Goal: Transaction & Acquisition: Purchase product/service

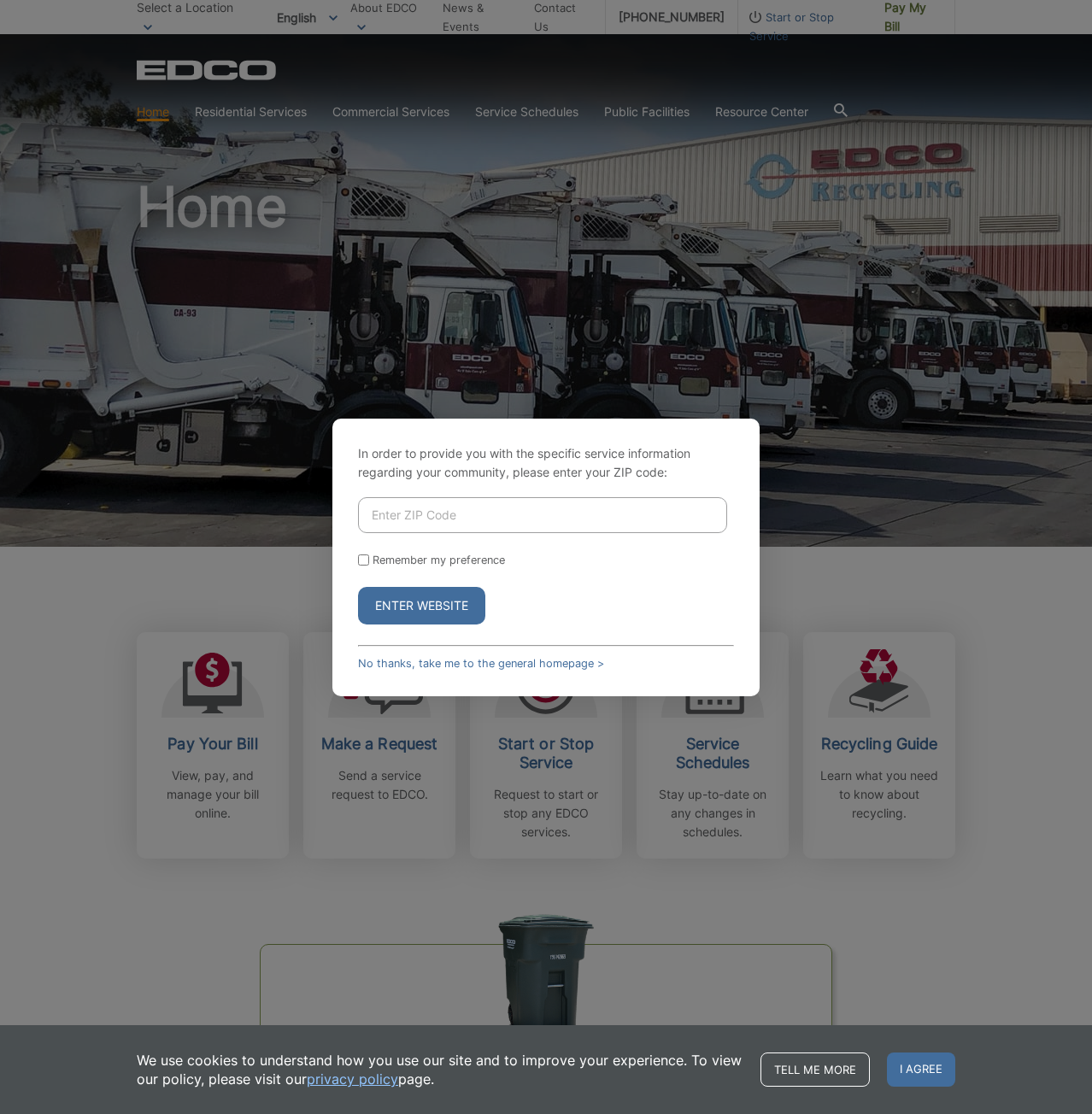
drag, startPoint x: 347, startPoint y: 510, endPoint x: 360, endPoint y: 509, distance: 13.0
click at [356, 509] on div "In order to provide you with the specific service information regarding your co…" at bounding box center [545, 557] width 427 height 278
click at [404, 503] on input "Enter ZIP Code" at bounding box center [542, 515] width 369 height 36
type input "91942"
click at [452, 599] on button "Enter Website" at bounding box center [422, 606] width 128 height 38
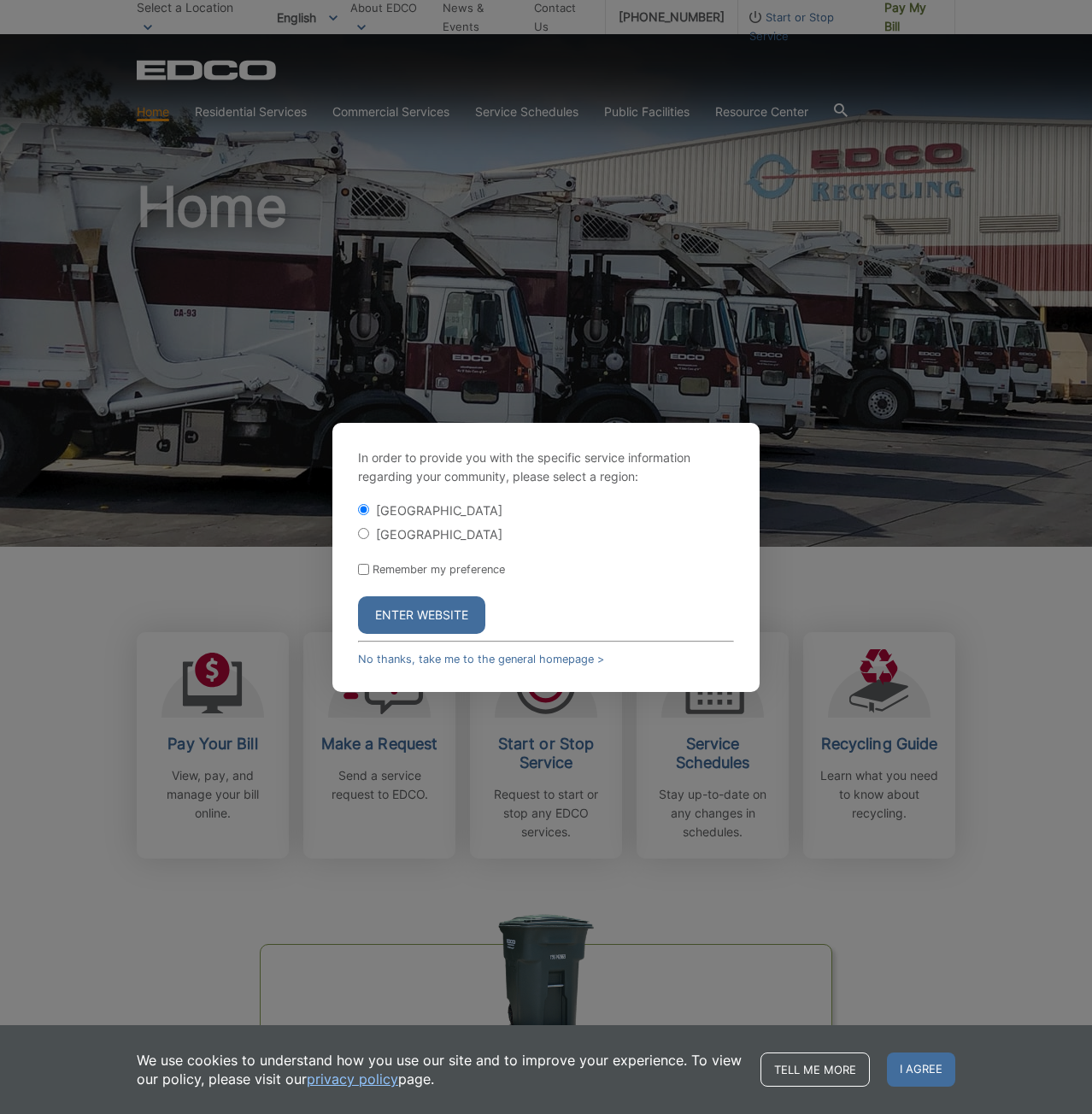
click at [426, 612] on button "Enter Website" at bounding box center [422, 615] width 128 height 38
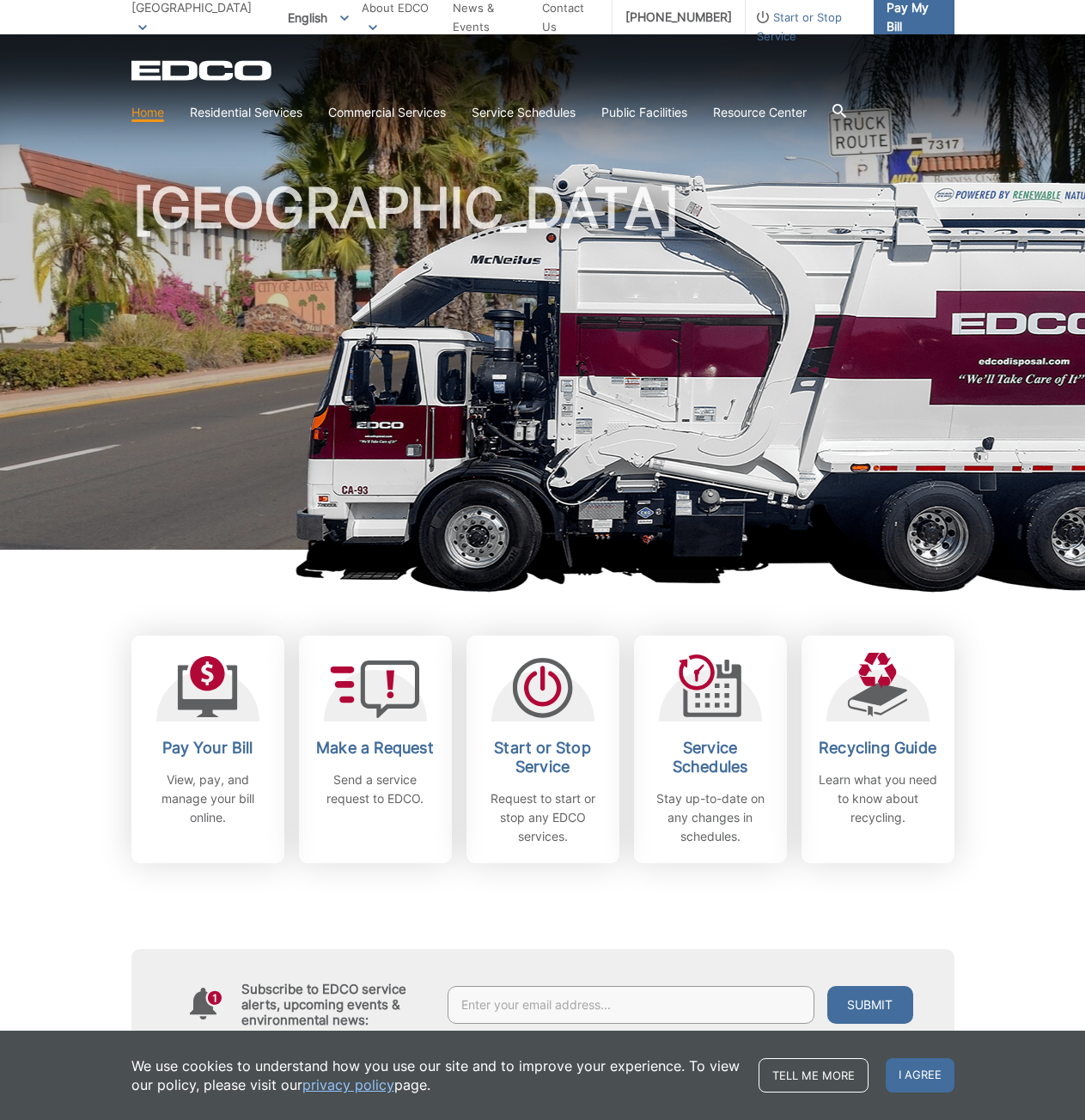
click at [907, 4] on link "Pay My Bill" at bounding box center [914, 17] width 81 height 34
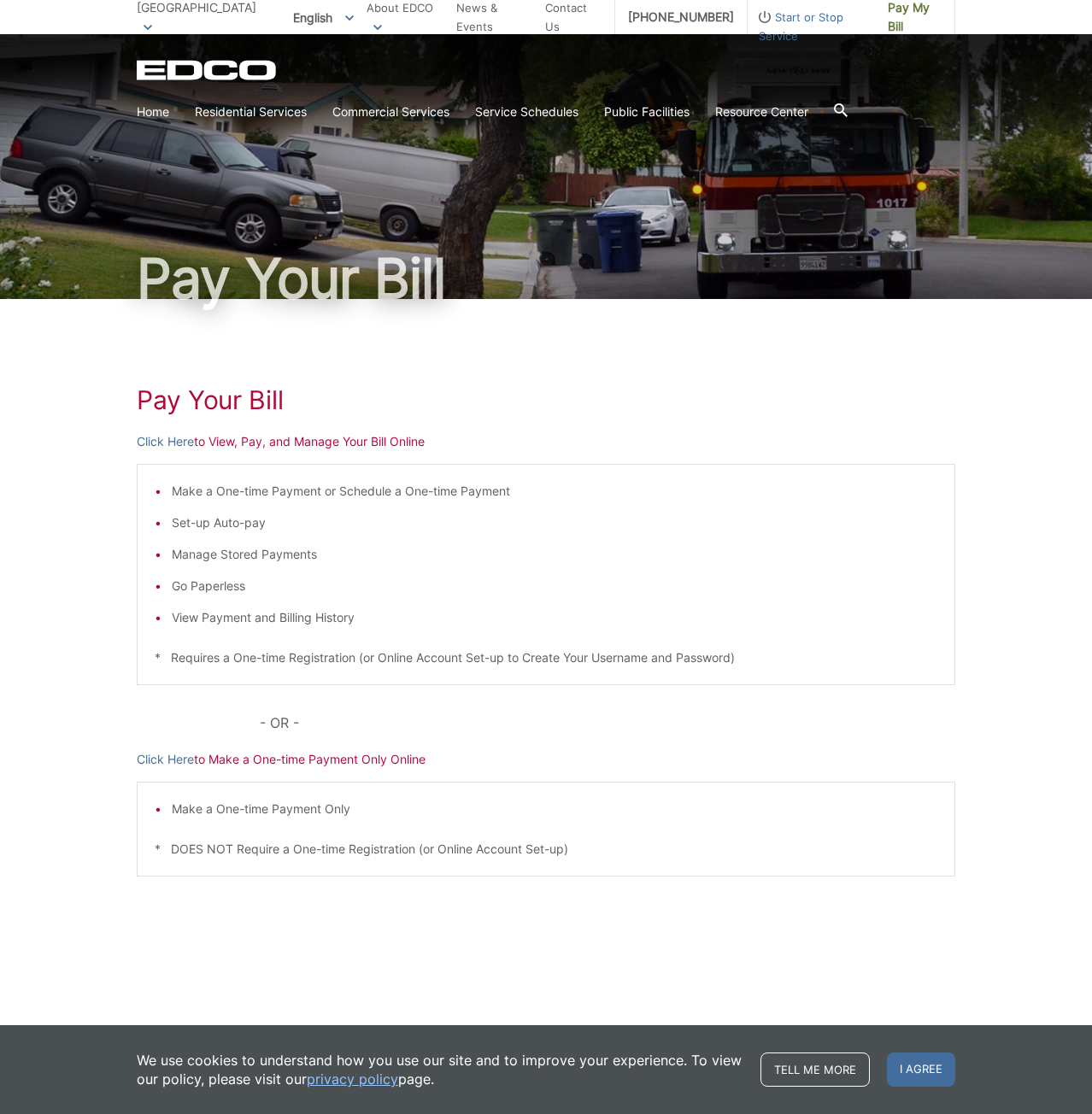
click at [357, 441] on p "Click Here to View, Pay, and Manage Your Bill Online" at bounding box center [546, 441] width 819 height 18
click at [230, 441] on p "Click Here to View, Pay, and Manage Your Bill Online" at bounding box center [546, 441] width 819 height 18
click at [161, 442] on link "Click Here" at bounding box center [165, 441] width 57 height 18
